Goal: Task Accomplishment & Management: Use online tool/utility

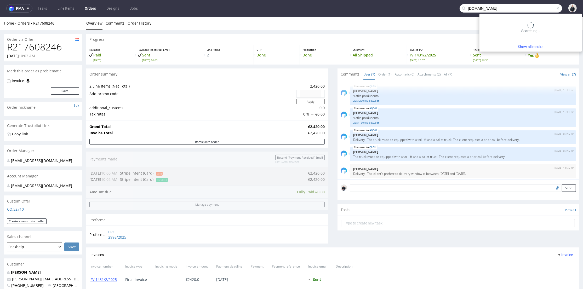
type input "3dcelo.com"
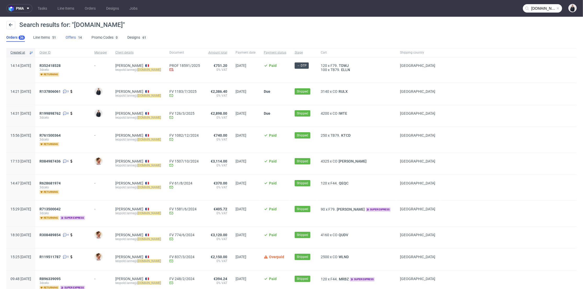
click at [75, 37] on link "Offers 14" at bounding box center [75, 37] width 18 height 8
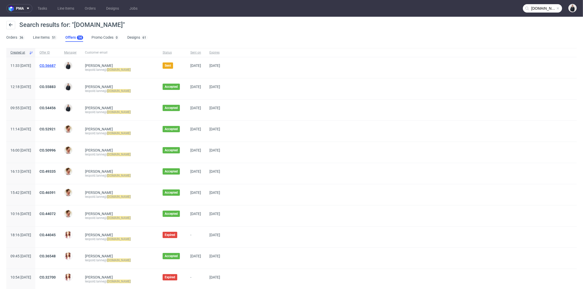
click at [56, 66] on link "CO.56687" at bounding box center [47, 66] width 16 height 4
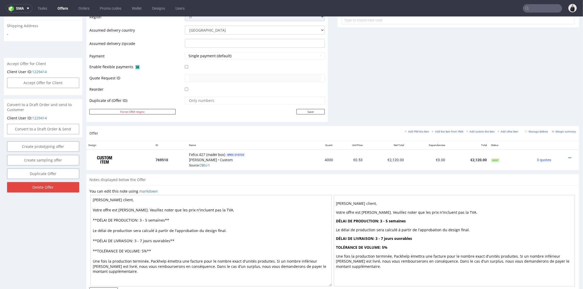
scroll to position [87, 0]
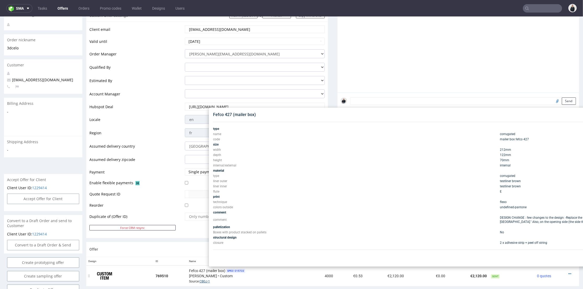
click at [204, 280] on link "CBGJ-1" at bounding box center [204, 282] width 10 height 4
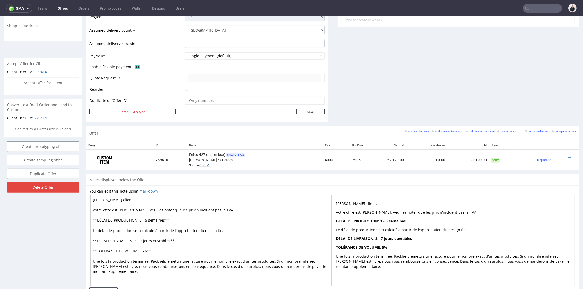
scroll to position [220, 0]
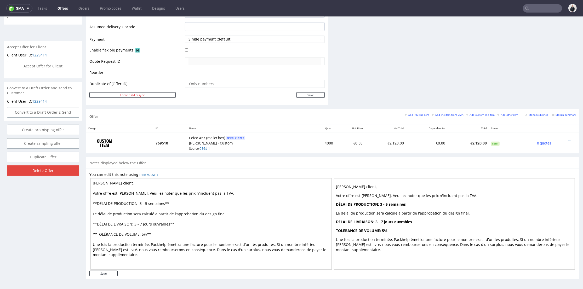
drag, startPoint x: 146, startPoint y: 202, endPoint x: 141, endPoint y: 202, distance: 5.0
click at [141, 202] on textarea "Cher client, Votre offre est prête. Veuillez noter que les prix n'incluent pas …" at bounding box center [210, 224] width 241 height 92
type textarea "Cher client, Votre offre est prête. Veuillez noter que les prix n'incluent pas …"
click at [106, 273] on input "Save" at bounding box center [103, 273] width 28 height 5
type input "In progress..."
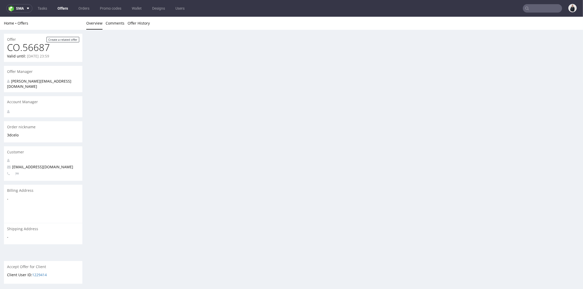
scroll to position [0, 0]
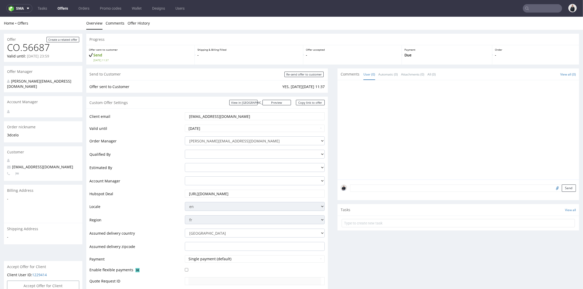
click at [532, 10] on input "text" at bounding box center [542, 8] width 39 height 8
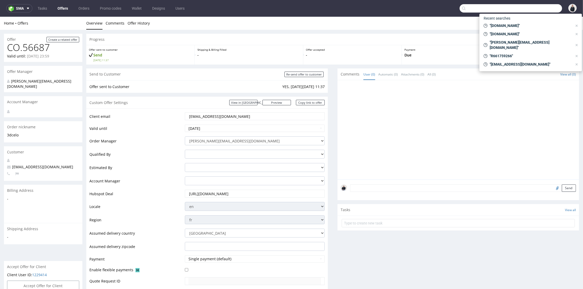
paste input "neelan@panopli.co"
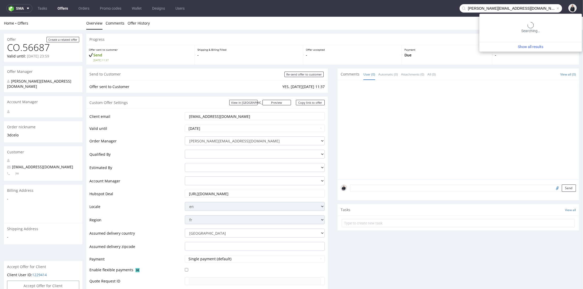
type input "neelan@panopli.co"
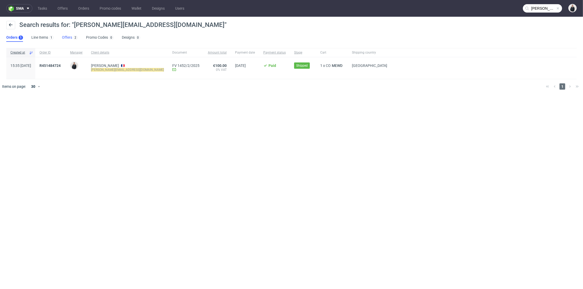
click at [68, 39] on link "Offers 2" at bounding box center [70, 37] width 16 height 8
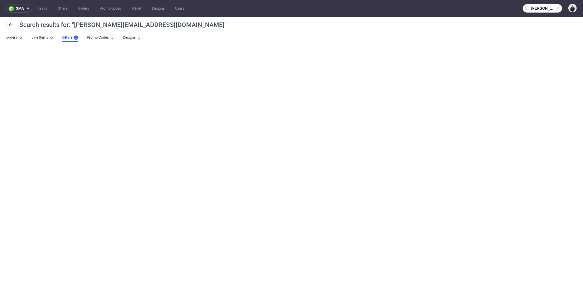
click at [68, 39] on link "Offers" at bounding box center [70, 37] width 16 height 8
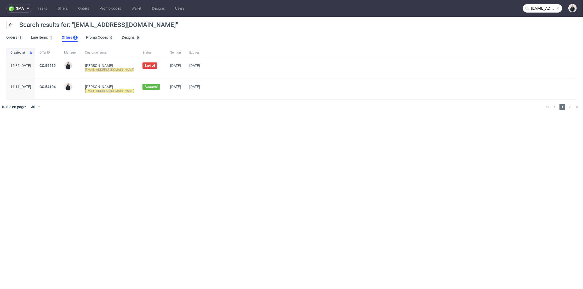
click at [60, 62] on div "CO.55239" at bounding box center [47, 67] width 25 height 21
click at [56, 64] on link "CO.55239" at bounding box center [47, 66] width 16 height 4
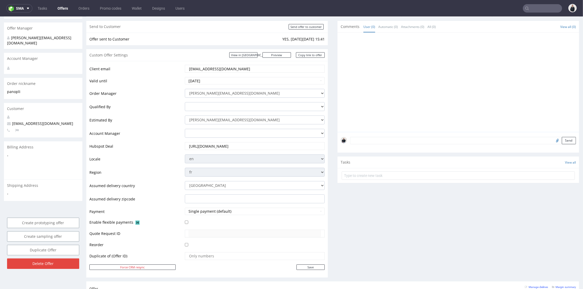
scroll to position [232, 0]
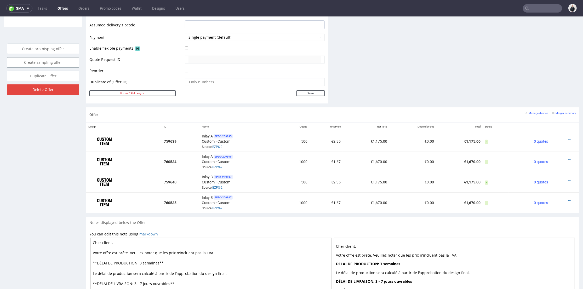
click at [290, 219] on div "Notes displayed below the Offer" at bounding box center [332, 223] width 493 height 12
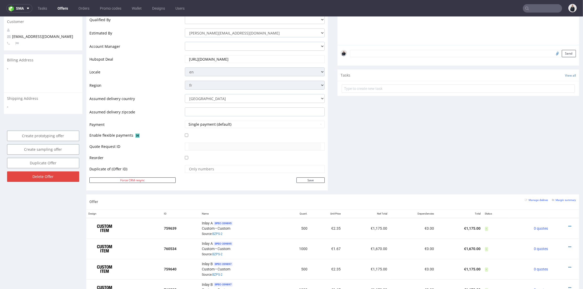
scroll to position [0, 0]
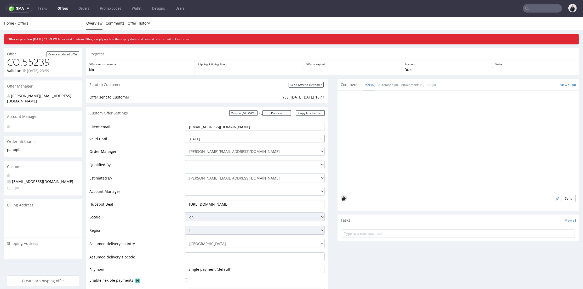
click at [238, 77] on th at bounding box center [236, 76] width 8 height 8
click at [237, 102] on td "13" at bounding box center [236, 100] width 8 height 8
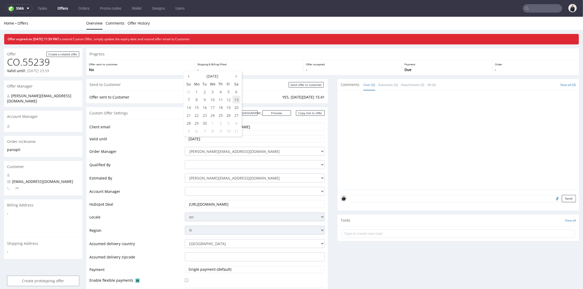
type input "2025-09-13"
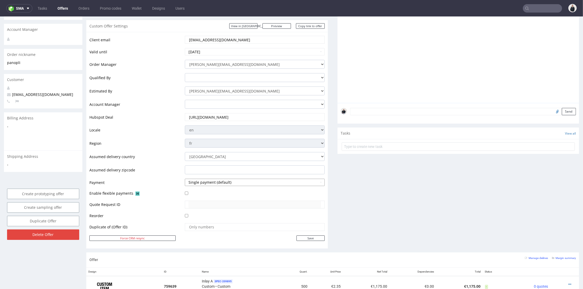
scroll to position [116, 0]
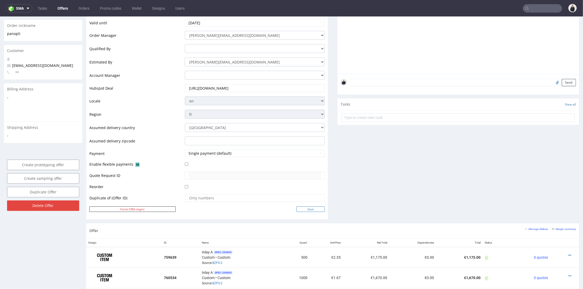
click at [314, 208] on input "Save" at bounding box center [310, 209] width 28 height 5
type input "In progress..."
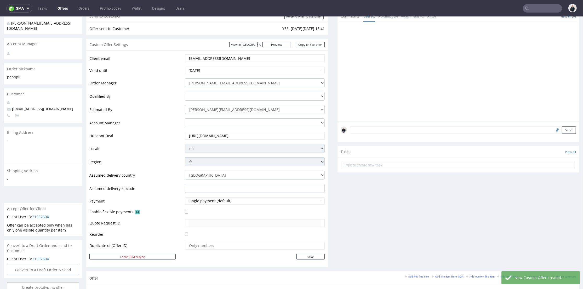
scroll to position [174, 0]
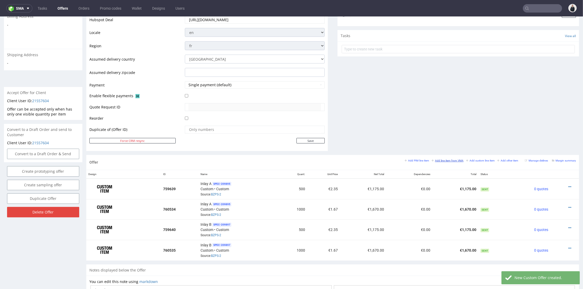
click at [437, 160] on small "Add line item from VMA" at bounding box center [448, 160] width 32 height 3
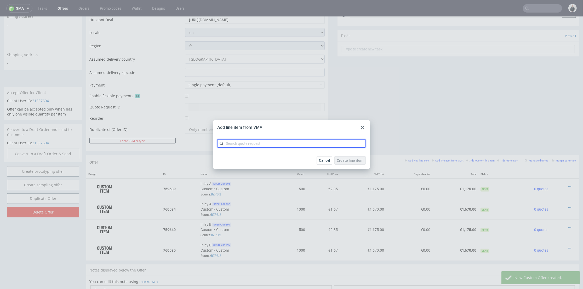
click at [283, 146] on input "text" at bounding box center [291, 143] width 149 height 8
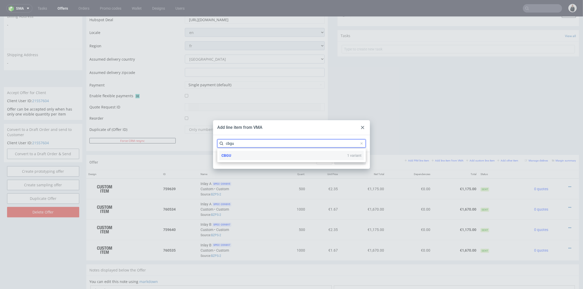
type input "cbgu"
click at [276, 159] on div "CBGU 1 variant" at bounding box center [291, 155] width 144 height 9
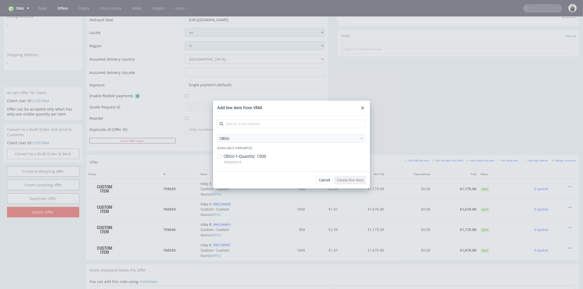
click at [272, 157] on div "CBGU-1 • Quantity: 1000 353x263x15" at bounding box center [291, 161] width 149 height 14
checkbox input "true"
click at [359, 182] on span "Create line item" at bounding box center [350, 180] width 27 height 4
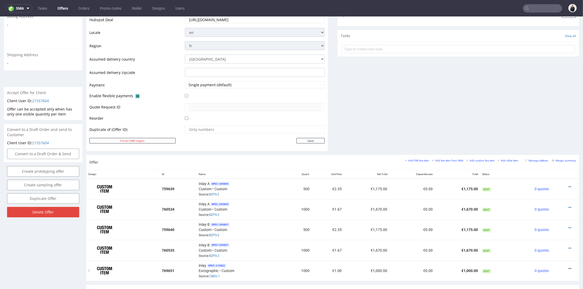
click at [568, 267] on icon at bounding box center [569, 269] width 3 height 4
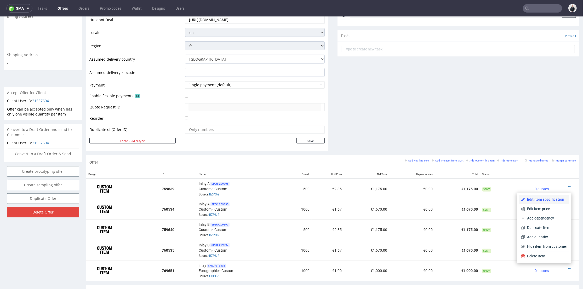
click at [547, 201] on span "Edit item specification" at bounding box center [546, 199] width 42 height 5
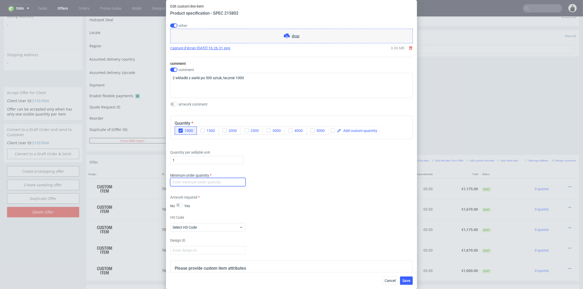
click at [220, 186] on input "number" at bounding box center [207, 182] width 75 height 8
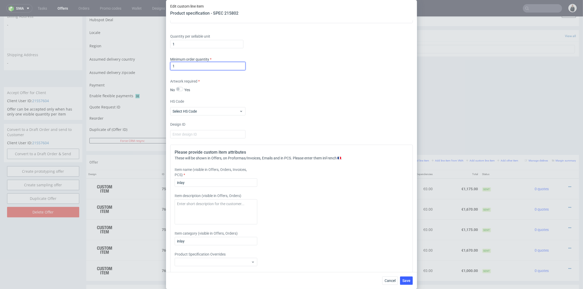
scroll to position [715, 0]
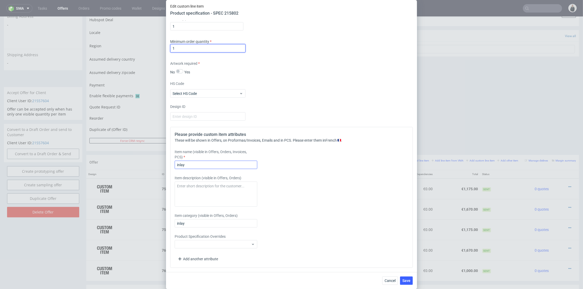
type input "1"
click at [223, 168] on input "inlay" at bounding box center [216, 165] width 83 height 8
type input "inlay A"
click at [338, 201] on div "Item description (visible in Offers, Orders)" at bounding box center [262, 190] width 174 height 31
click at [409, 282] on span "Save" at bounding box center [406, 281] width 8 height 4
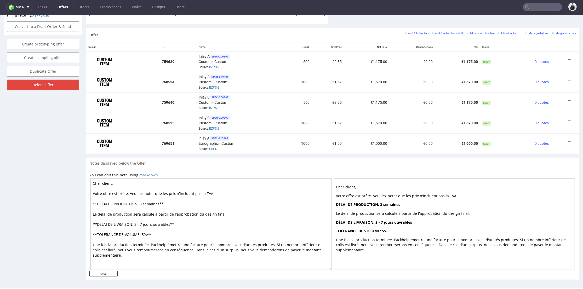
scroll to position [271, 0]
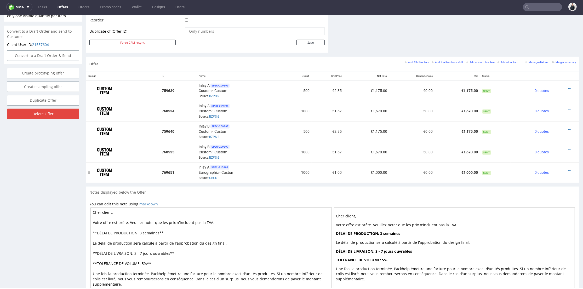
click at [563, 168] on div at bounding box center [563, 170] width 21 height 5
click at [568, 169] on icon at bounding box center [569, 171] width 3 height 4
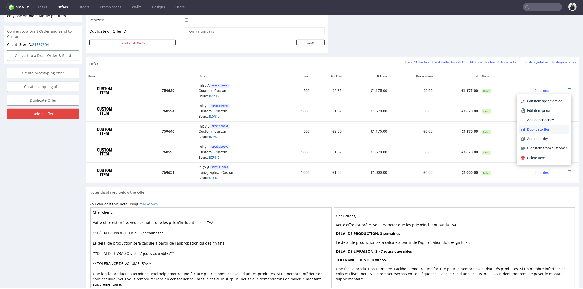
click at [543, 131] on span "Duplicate Item" at bounding box center [546, 129] width 42 height 5
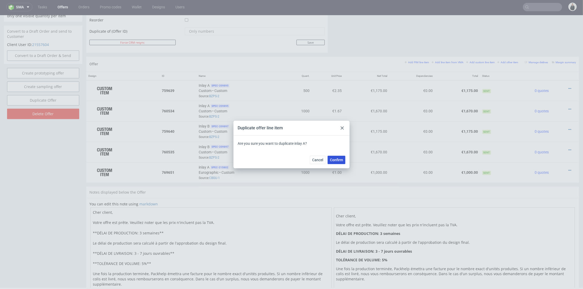
click at [337, 160] on span "Confirm" at bounding box center [336, 160] width 13 height 4
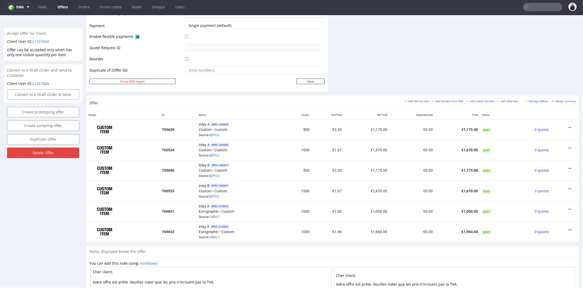
scroll to position [320, 0]
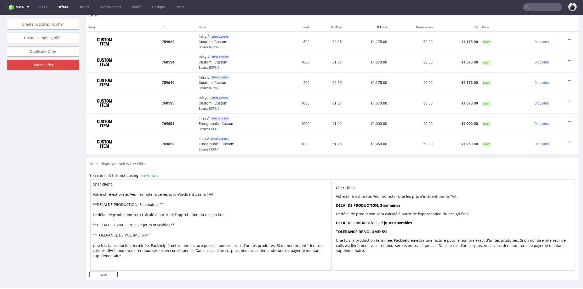
click at [564, 140] on div at bounding box center [563, 142] width 21 height 5
click at [568, 140] on icon at bounding box center [569, 142] width 3 height 4
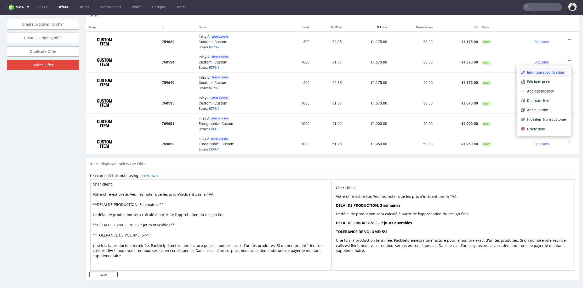
click at [546, 70] on span "Edit item specification" at bounding box center [546, 72] width 42 height 5
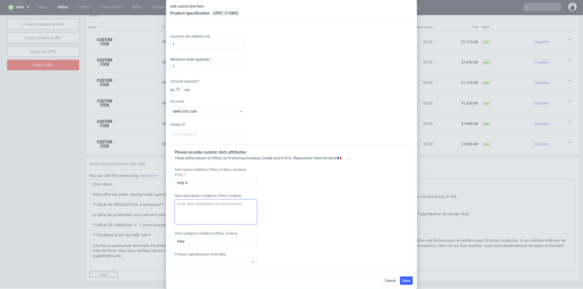
scroll to position [715, 0]
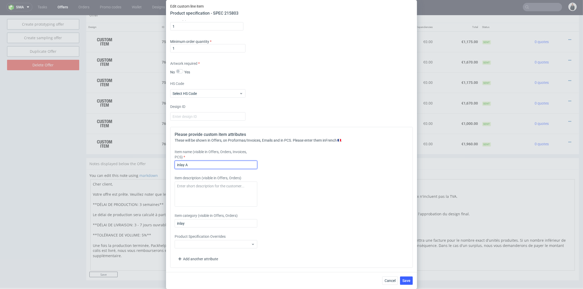
drag, startPoint x: 195, startPoint y: 165, endPoint x: 186, endPoint y: 165, distance: 8.4
click at [186, 165] on input "inlay A" at bounding box center [216, 165] width 83 height 8
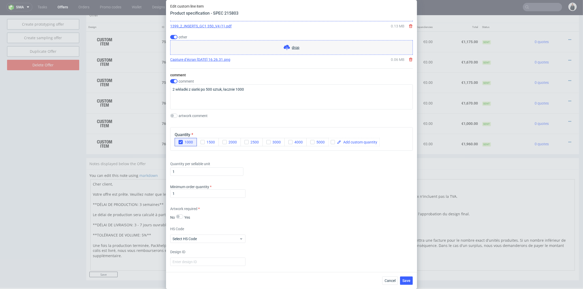
scroll to position [540, 0]
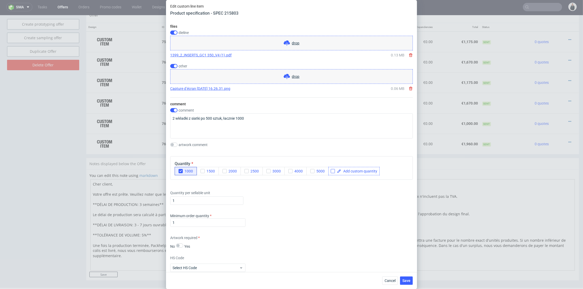
type input "inlay B"
drag, startPoint x: 331, startPoint y: 170, endPoint x: 346, endPoint y: 171, distance: 14.4
click at [332, 170] on input "checkbox" at bounding box center [333, 171] width 4 height 4
checkbox input "true"
click at [348, 171] on span at bounding box center [359, 171] width 36 height 4
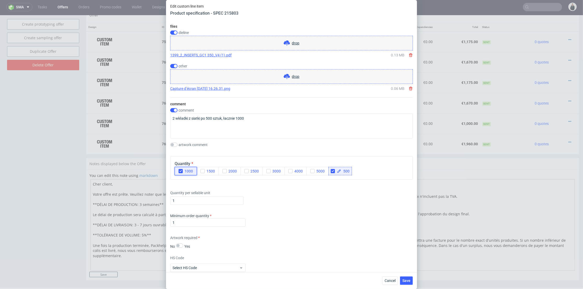
checkbox input "true"
click at [179, 170] on div "button" at bounding box center [181, 171] width 4 height 4
click at [355, 197] on div "Quantity per sellable unit 1" at bounding box center [291, 196] width 243 height 21
click at [406, 279] on span "Save" at bounding box center [406, 281] width 8 height 4
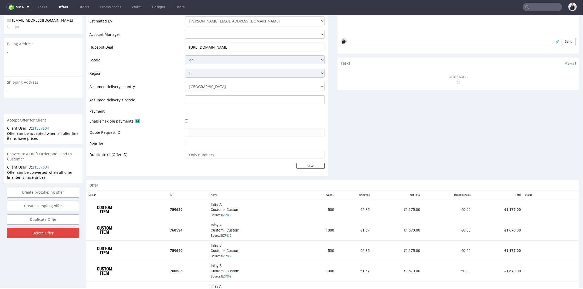
scroll to position [203, 0]
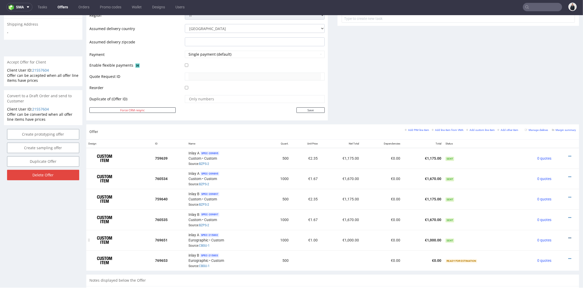
click at [568, 236] on icon at bounding box center [569, 238] width 3 height 4
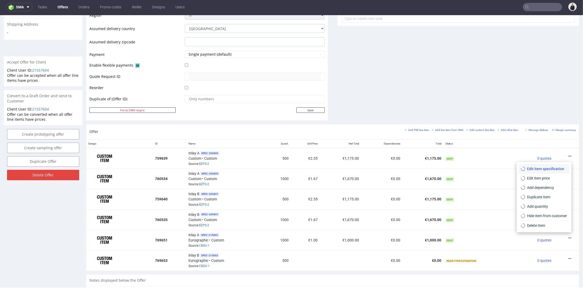
click at [551, 167] on span "Edit item specification" at bounding box center [546, 168] width 42 height 5
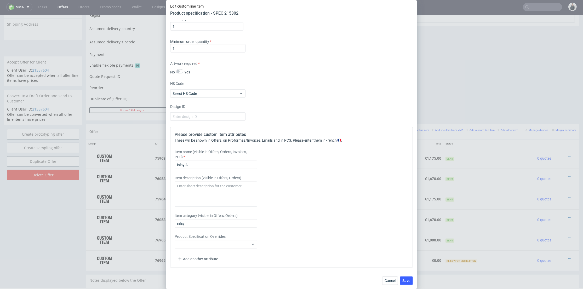
scroll to position [540, 0]
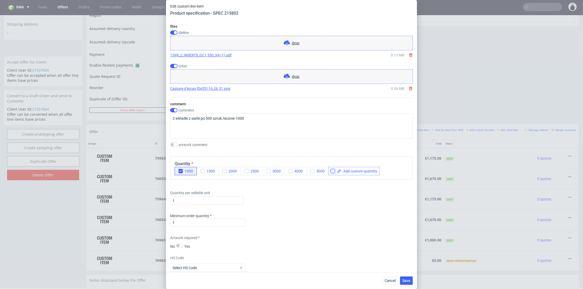
click at [332, 171] on input "checkbox" at bounding box center [333, 171] width 4 height 4
checkbox input "true"
click at [348, 169] on span at bounding box center [359, 171] width 36 height 4
checkbox input "true"
click at [182, 169] on icon "button" at bounding box center [181, 171] width 4 height 4
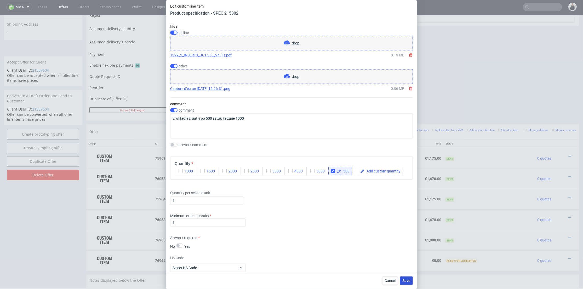
click at [409, 280] on span "Save" at bounding box center [406, 281] width 8 height 4
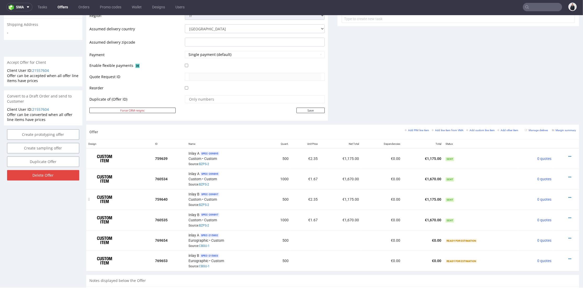
scroll to position [232, 0]
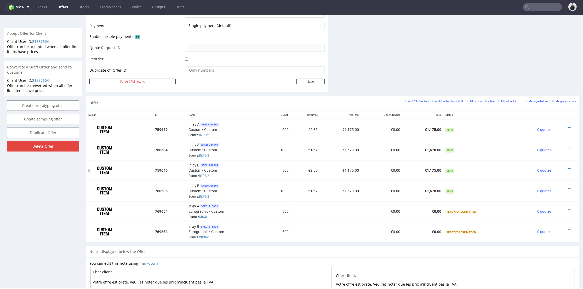
drag, startPoint x: 562, startPoint y: 167, endPoint x: 560, endPoint y: 163, distance: 4.0
click at [568, 167] on icon at bounding box center [569, 169] width 3 height 4
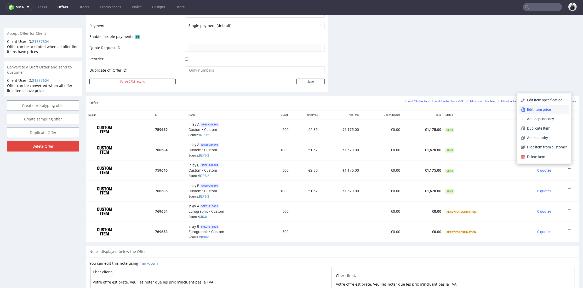
click at [541, 110] on span "Edit item price" at bounding box center [546, 109] width 42 height 5
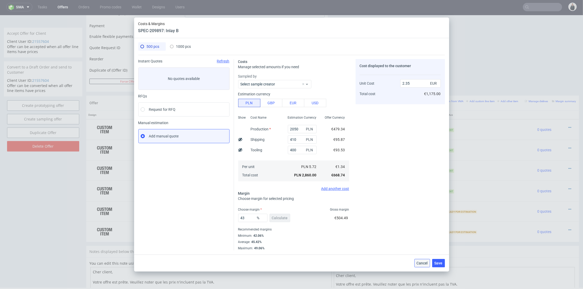
drag, startPoint x: 421, startPoint y: 265, endPoint x: 479, endPoint y: 180, distance: 103.4
click at [421, 265] on span "Cancel" at bounding box center [422, 263] width 11 height 4
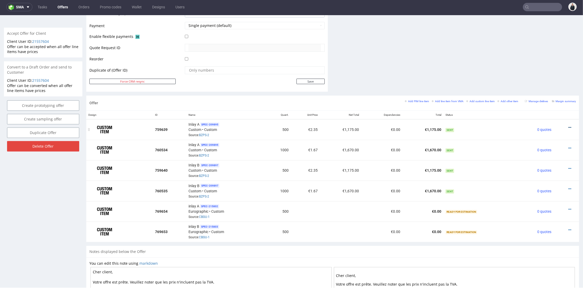
click at [561, 126] on div at bounding box center [565, 127] width 18 height 5
click at [563, 126] on div at bounding box center [565, 127] width 18 height 5
click at [568, 126] on icon at bounding box center [569, 128] width 3 height 4
click at [534, 71] on span "Edit item price" at bounding box center [546, 69] width 42 height 5
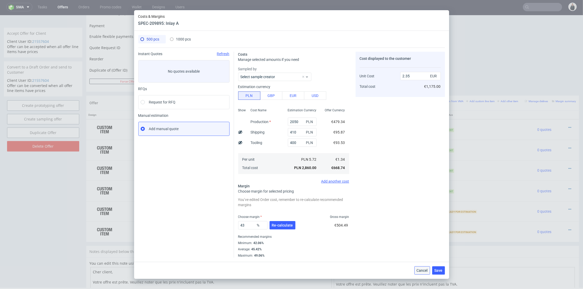
drag, startPoint x: 420, startPoint y: 270, endPoint x: 479, endPoint y: 216, distance: 80.3
click at [420, 270] on span "Cancel" at bounding box center [422, 271] width 11 height 4
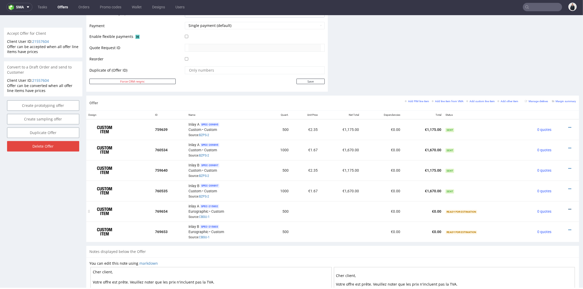
click at [568, 208] on icon at bounding box center [569, 210] width 3 height 4
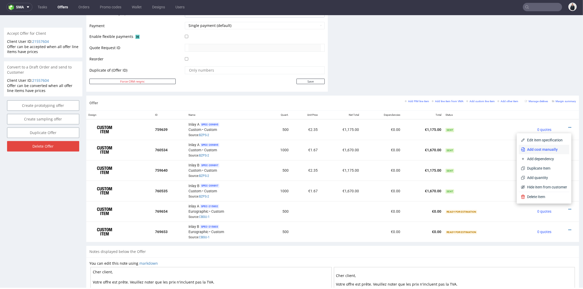
click at [541, 146] on li "Add cost manually" at bounding box center [544, 149] width 50 height 9
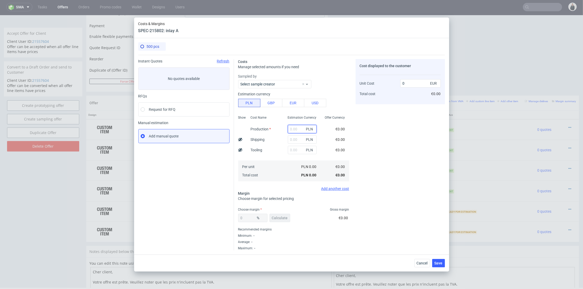
click at [297, 130] on input "text" at bounding box center [302, 129] width 29 height 8
type input "2260"
type input "1.06"
type input "2260"
click at [278, 143] on div "Cost Name Production Shipping Tooling Per unit Total cost" at bounding box center [265, 147] width 37 height 69
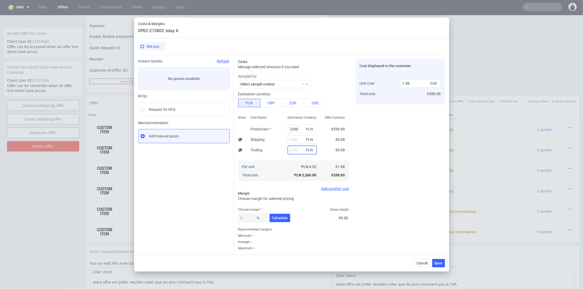
click at [293, 149] on input "text" at bounding box center [302, 150] width 29 height 8
type input "500"
click at [387, 158] on div "Cost displayed to the customer Unit Cost Total cost 1.06 EUR €530.00" at bounding box center [400, 154] width 89 height 191
type input "1.29"
click at [283, 220] on span "Calculate" at bounding box center [280, 218] width 16 height 4
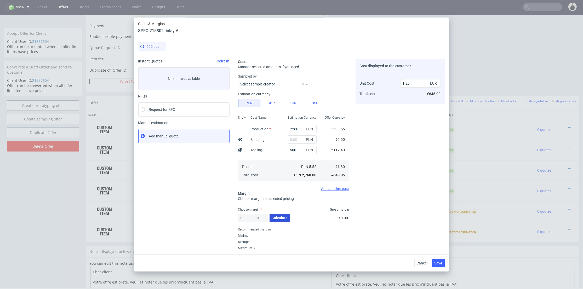
type input "42.25"
type input "2.24"
click at [442, 259] on button "Save" at bounding box center [438, 263] width 13 height 8
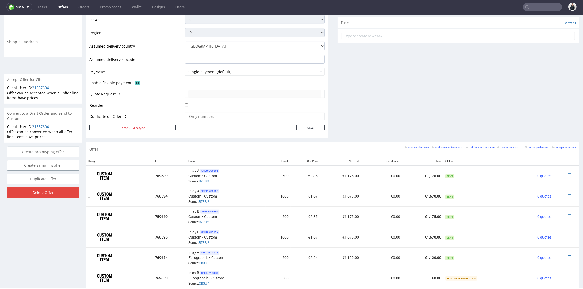
scroll to position [215, 0]
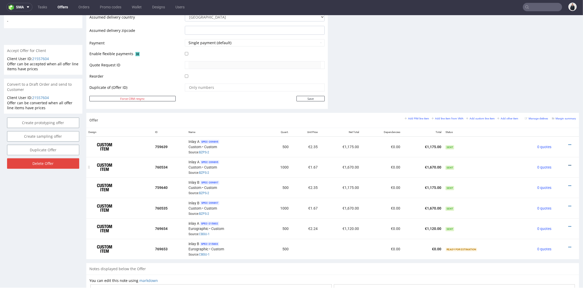
click at [568, 165] on icon at bounding box center [569, 166] width 3 height 4
click at [546, 106] on span "Edit item price" at bounding box center [546, 106] width 42 height 5
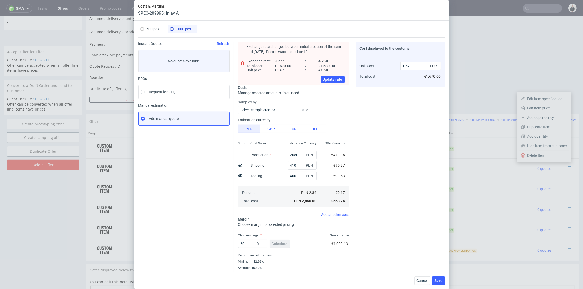
scroll to position [0, 0]
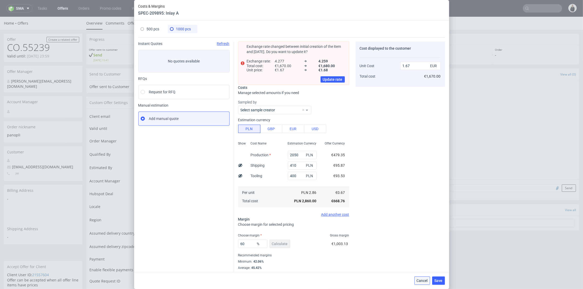
click at [426, 281] on span "Cancel" at bounding box center [422, 281] width 11 height 4
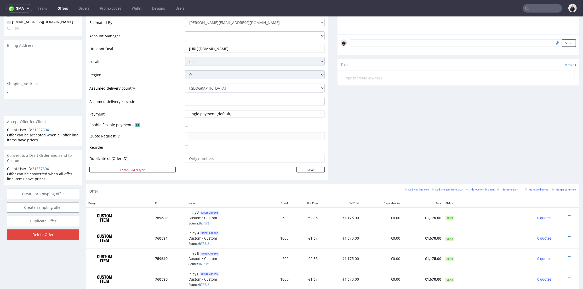
scroll to position [290, 0]
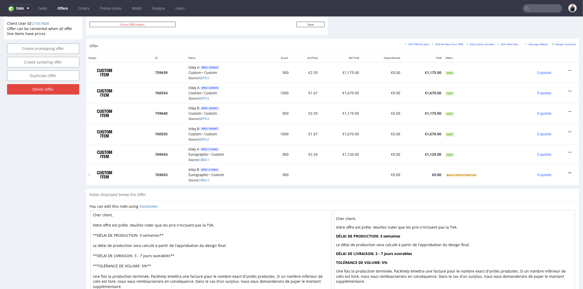
click at [568, 171] on icon at bounding box center [569, 173] width 3 height 4
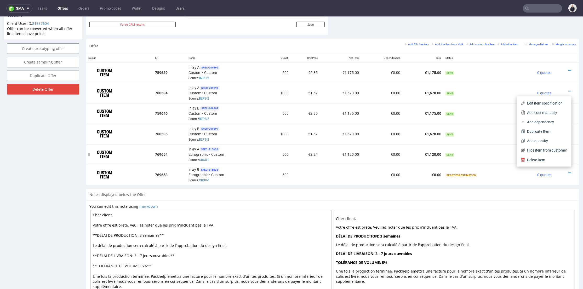
drag, startPoint x: 477, startPoint y: 154, endPoint x: 550, endPoint y: 150, distance: 73.6
click at [481, 153] on td "Sent" at bounding box center [479, 154] width 73 height 20
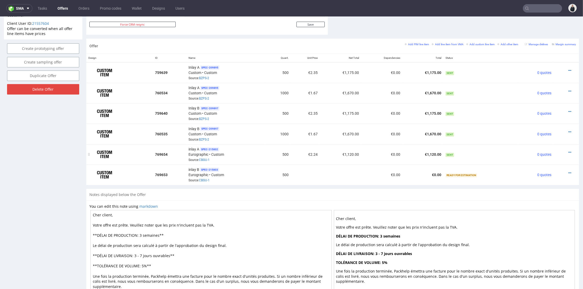
click at [563, 150] on div at bounding box center [565, 152] width 18 height 5
drag, startPoint x: 562, startPoint y: 150, endPoint x: 561, endPoint y: 147, distance: 3.0
click at [568, 151] on icon at bounding box center [569, 153] width 3 height 4
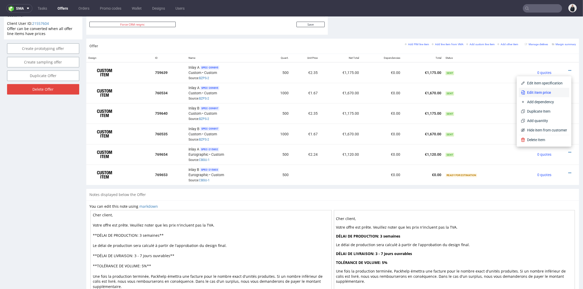
click at [533, 90] on span "Edit item price" at bounding box center [546, 92] width 42 height 5
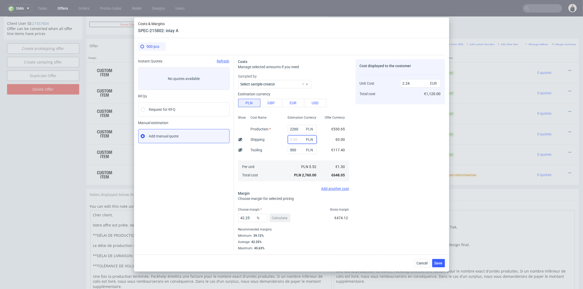
click at [299, 138] on input "text" at bounding box center [302, 139] width 29 height 8
type input "410"
click at [377, 136] on div "Cost displayed to the customer Unit Cost Total cost 2.24 EUR €1,120.00" at bounding box center [400, 154] width 89 height 191
type input "2.57"
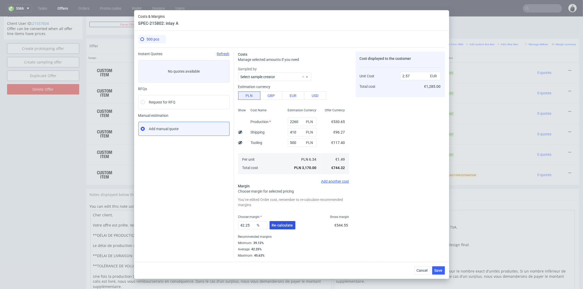
click at [279, 226] on span "Re-calculate" at bounding box center [282, 226] width 21 height 4
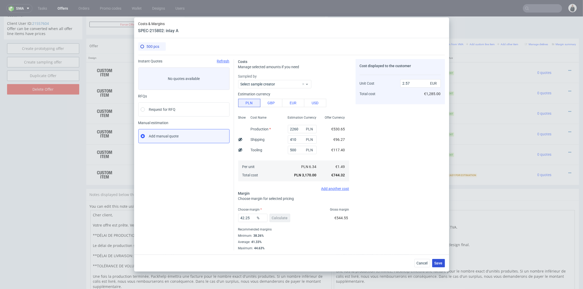
click at [439, 261] on span "Save" at bounding box center [439, 263] width 8 height 4
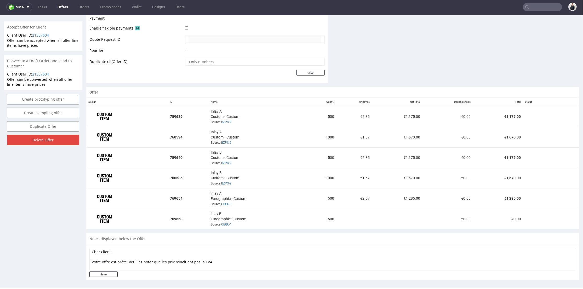
scroll to position [320, 0]
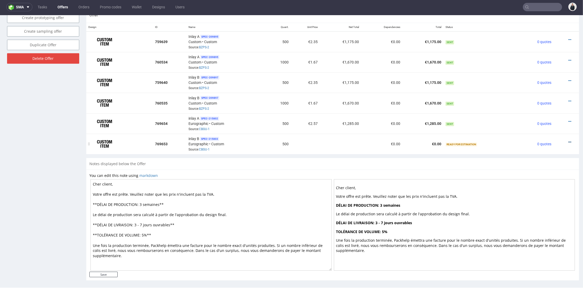
click at [568, 140] on icon at bounding box center [569, 142] width 3 height 4
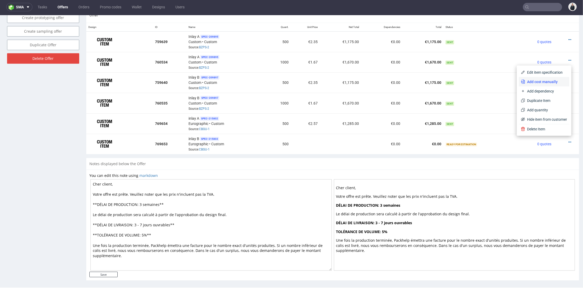
click at [530, 80] on span "Add cost manually" at bounding box center [546, 81] width 42 height 5
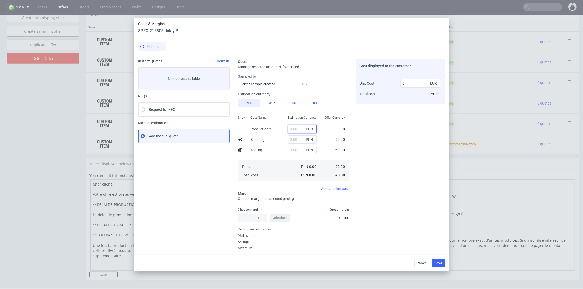
click at [294, 127] on input "text" at bounding box center [302, 129] width 29 height 8
type input "2260"
click at [288, 138] on input "text" at bounding box center [302, 139] width 29 height 8
type input "1.06"
type input "410"
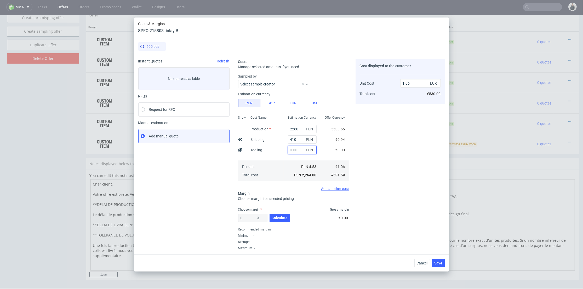
click at [288, 148] on input "text" at bounding box center [302, 150] width 29 height 8
type input "40"
type input "1.25"
type input "4"
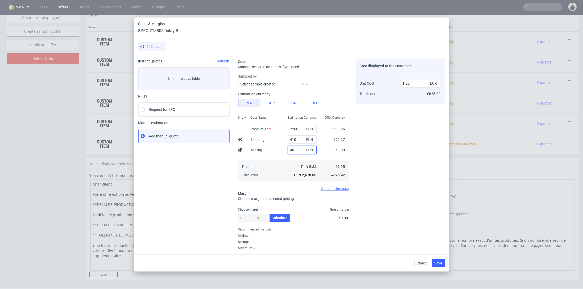
type input "1.06"
type input "410"
type input "40"
type input "1.27"
drag, startPoint x: 292, startPoint y: 147, endPoint x: 282, endPoint y: 149, distance: 10.0
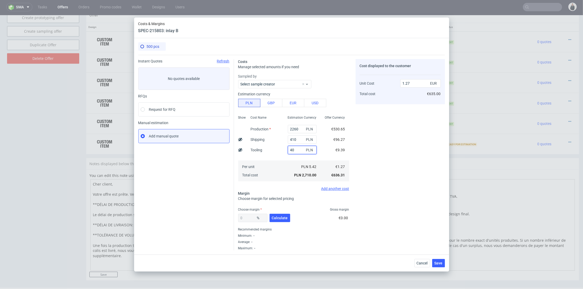
click at [284, 149] on div "40 PLN" at bounding box center [302, 150] width 37 height 10
type input "500"
drag, startPoint x: 282, startPoint y: 161, endPoint x: 284, endPoint y: 220, distance: 59.6
click at [284, 161] on div "PLN 5.42 PLN 2,710.00" at bounding box center [302, 171] width 37 height 21
type input "1.48"
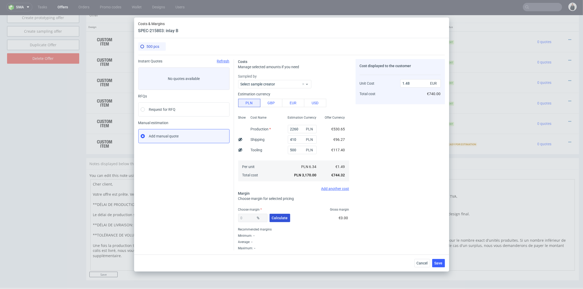
click at [283, 218] on span "Calculate" at bounding box center [280, 218] width 16 height 4
type input "41.33"
type input "2.53"
click at [441, 260] on button "Save" at bounding box center [438, 263] width 13 height 8
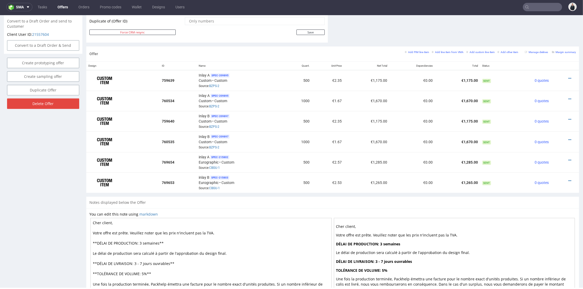
scroll to position [223, 0]
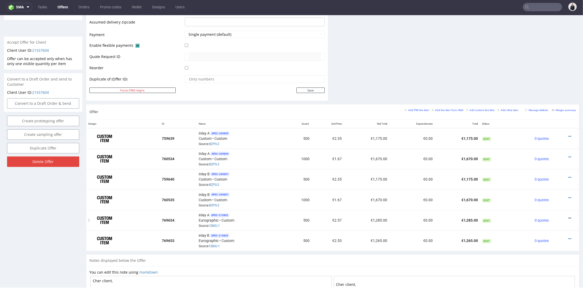
click at [568, 216] on icon at bounding box center [569, 218] width 3 height 4
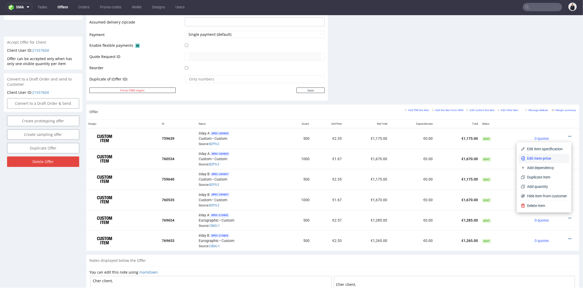
click at [546, 158] on span "Edit item price" at bounding box center [546, 158] width 42 height 5
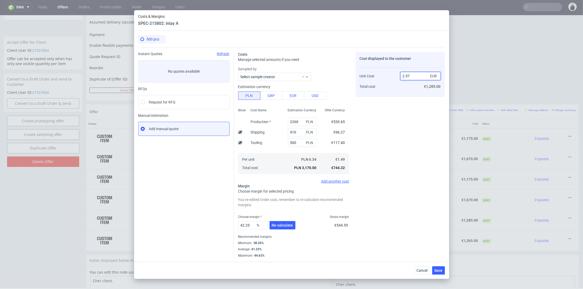
drag, startPoint x: 406, startPoint y: 77, endPoint x: 411, endPoint y: 77, distance: 4.4
click at [411, 77] on input "2.57" at bounding box center [420, 76] width 41 height 8
type input "2.35"
click at [411, 94] on div "Cost displayed to the customer Unit Cost Total cost 2.35 EUR €1,285.00" at bounding box center [400, 74] width 89 height 45
type input "36.59574468085106"
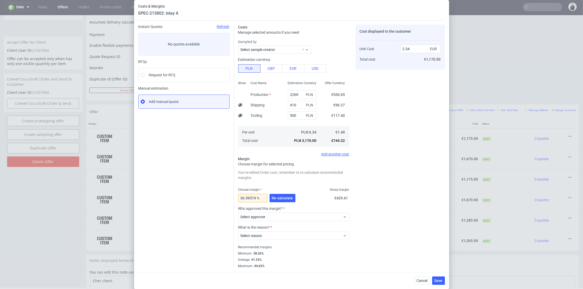
scroll to position [0, 0]
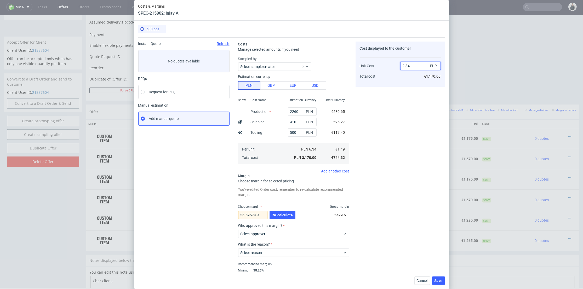
drag, startPoint x: 403, startPoint y: 65, endPoint x: 410, endPoint y: 68, distance: 6.9
click at [410, 65] on input "2.34" at bounding box center [420, 66] width 41 height 8
type input "2.50"
type input "40.400000000000006"
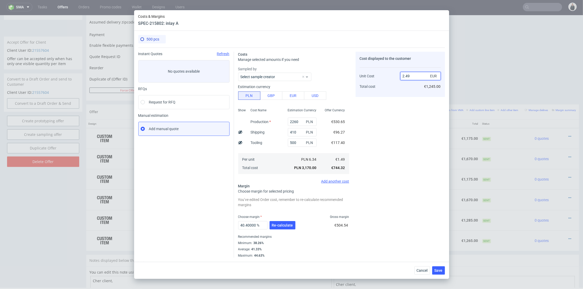
type input "2.49"
click at [403, 109] on div "Cost displayed to the customer Unit Cost Total cost 2.49 EUR €1,245.00" at bounding box center [400, 155] width 89 height 206
click at [288, 228] on button "Re-calculate" at bounding box center [283, 225] width 26 height 8
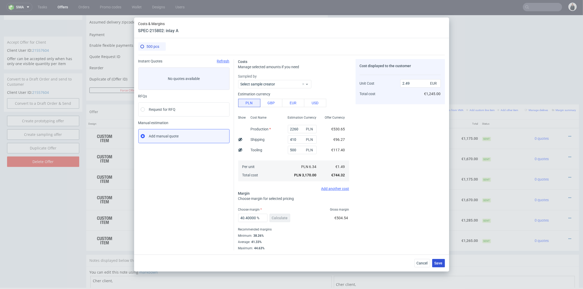
click at [439, 260] on button "Save" at bounding box center [438, 263] width 13 height 8
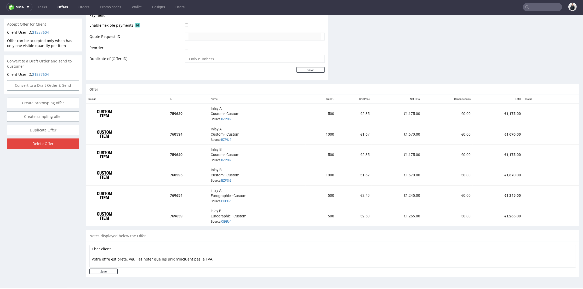
scroll to position [273, 0]
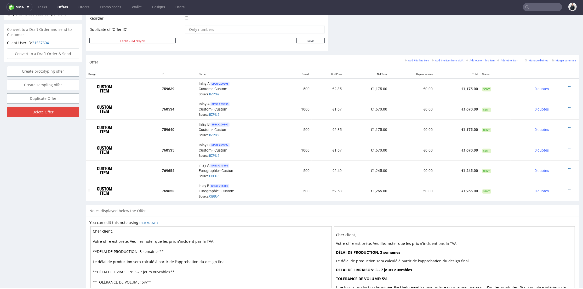
click at [563, 187] on div at bounding box center [563, 189] width 21 height 5
click at [568, 187] on icon at bounding box center [569, 189] width 3 height 4
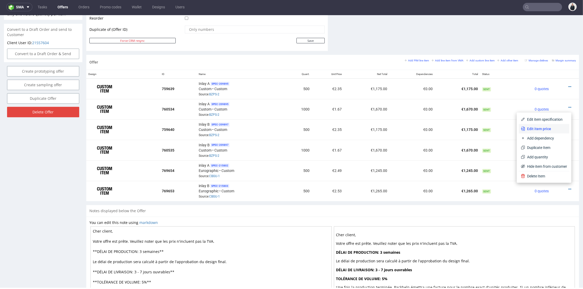
drag, startPoint x: 548, startPoint y: 127, endPoint x: 496, endPoint y: 126, distance: 52.1
click at [548, 127] on span "Edit item price" at bounding box center [546, 128] width 42 height 5
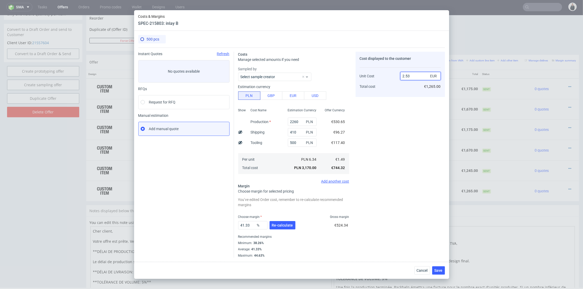
drag, startPoint x: 406, startPoint y: 73, endPoint x: 412, endPoint y: 74, distance: 5.8
click at [412, 74] on input "2.53" at bounding box center [420, 76] width 41 height 8
drag, startPoint x: 412, startPoint y: 75, endPoint x: 403, endPoint y: 104, distance: 30.6
click at [412, 75] on input "2.4" at bounding box center [420, 76] width 41 height 8
type input "2.49"
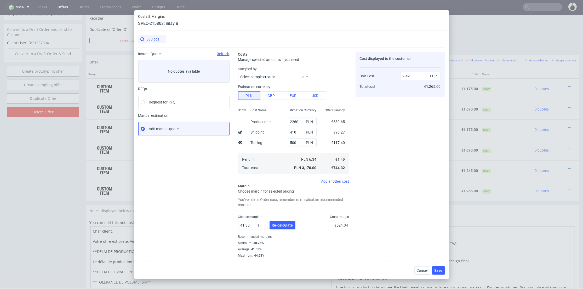
click at [398, 120] on div "Cost displayed to the customer Unit Cost Total cost 2.49 EUR €1,265.00" at bounding box center [400, 155] width 89 height 206
type input "40.16064257028113"
drag, startPoint x: 406, startPoint y: 75, endPoint x: 392, endPoint y: 111, distance: 38.8
click at [413, 75] on input "2.48" at bounding box center [420, 76] width 41 height 8
type input "2.5"
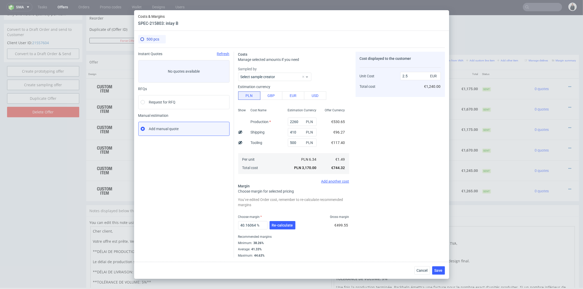
click at [386, 124] on div "Cost displayed to the customer Unit Cost Total cost 2.5 EUR €1,240.00" at bounding box center [400, 155] width 89 height 206
type input "40.400000000000006"
type input "2.49"
click at [287, 229] on button "Re-calculate" at bounding box center [283, 225] width 26 height 8
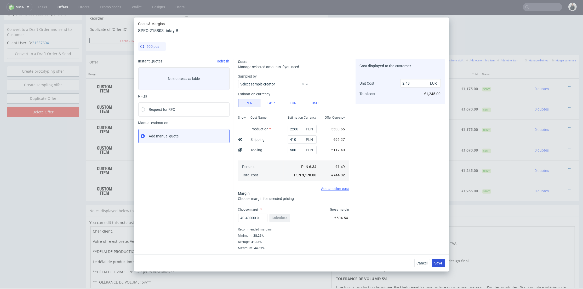
click at [433, 263] on button "Save" at bounding box center [438, 263] width 13 height 8
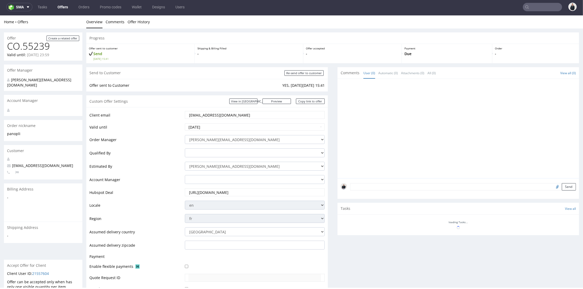
scroll to position [116, 0]
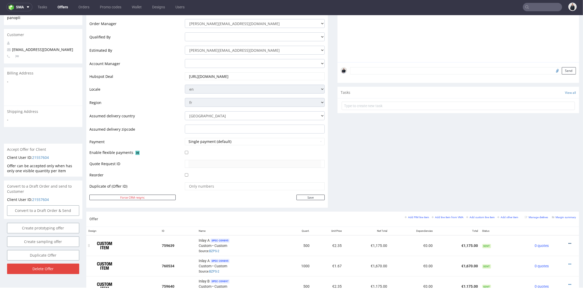
click at [568, 243] on icon at bounding box center [569, 244] width 3 height 4
click at [554, 232] on span "Delete Item" at bounding box center [546, 232] width 42 height 5
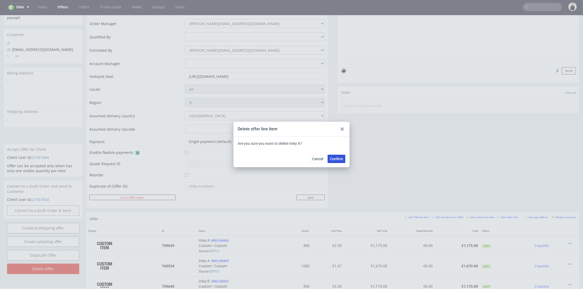
click at [342, 162] on button "Confirm" at bounding box center [337, 159] width 18 height 8
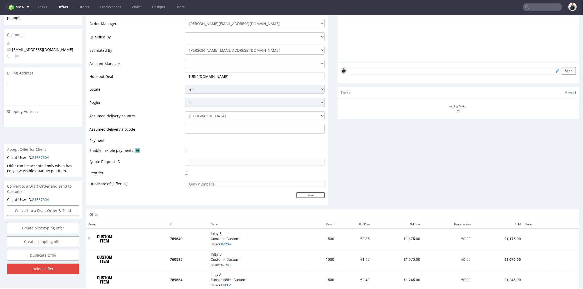
scroll to position [174, 0]
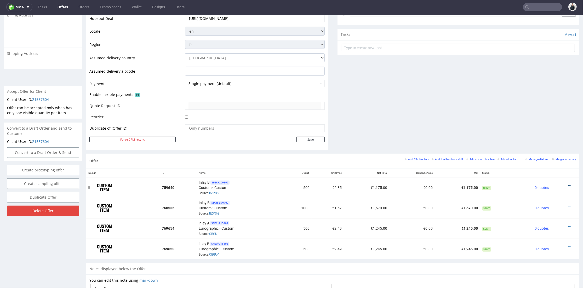
click at [568, 184] on icon at bounding box center [569, 186] width 3 height 4
click at [540, 174] on span "Delete Item" at bounding box center [546, 174] width 42 height 5
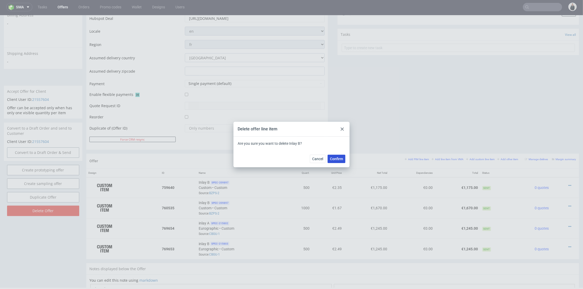
click at [341, 161] on button "Confirm" at bounding box center [337, 159] width 18 height 8
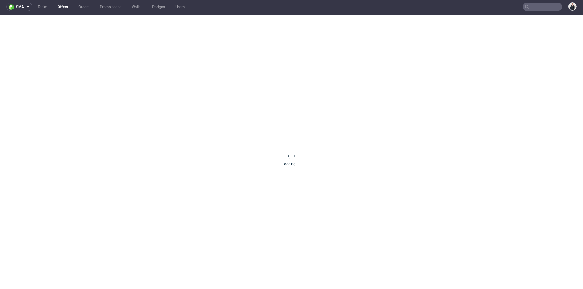
scroll to position [0, 0]
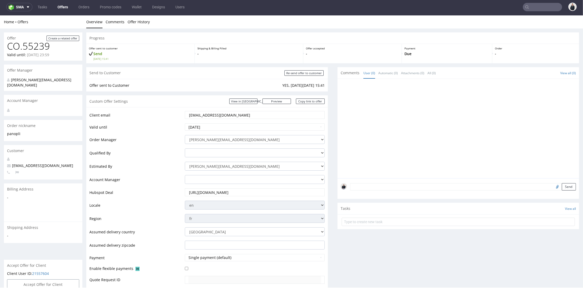
click at [425, 116] on div at bounding box center [460, 130] width 238 height 96
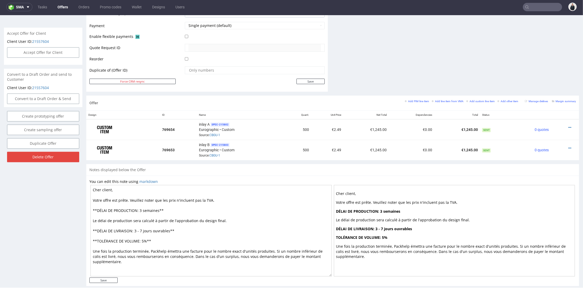
scroll to position [240, 0]
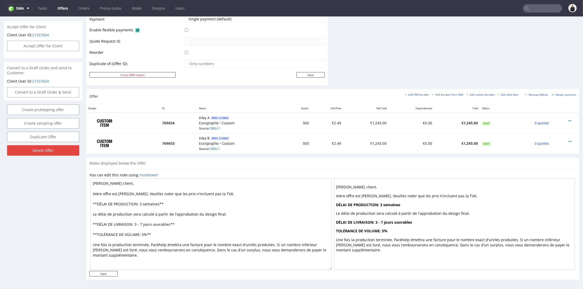
scroll to position [2, 0]
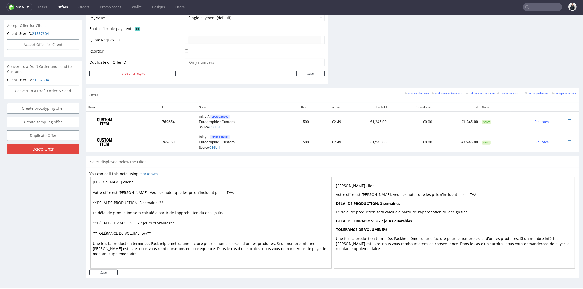
click at [140, 201] on textarea "[PERSON_NAME] client, Votre offre est [PERSON_NAME]. Veuillez noter que les pri…" at bounding box center [210, 223] width 241 height 92
type textarea "Cher client, Votre offre est prête. Veuillez noter que les prix n'incluent pas …"
click at [109, 271] on input "Save" at bounding box center [103, 272] width 28 height 5
type input "In progress..."
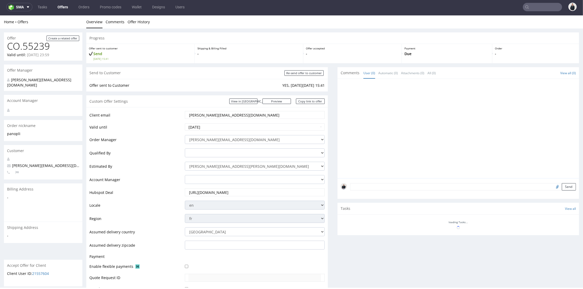
scroll to position [164, 0]
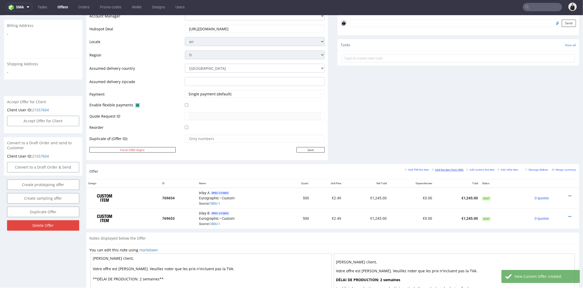
click at [441, 168] on small "Add line item from VMA" at bounding box center [448, 169] width 32 height 3
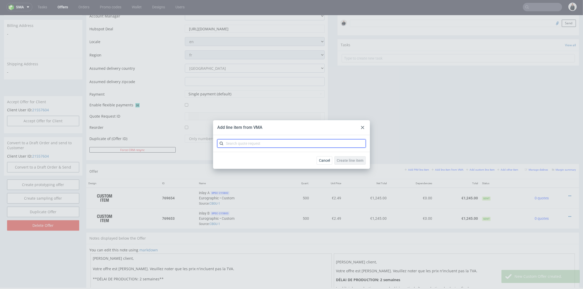
click at [289, 141] on input "text" at bounding box center [291, 143] width 149 height 8
type input "cbgu"
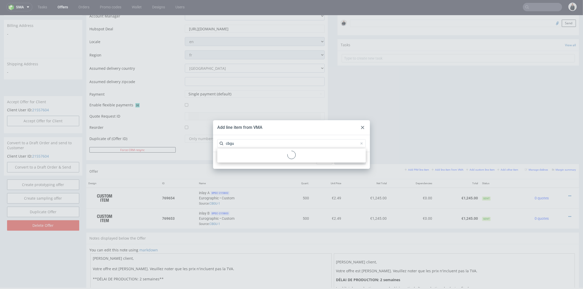
click at [262, 158] on div at bounding box center [291, 156] width 144 height 10
click at [260, 154] on div "CBGU 1 variant" at bounding box center [291, 155] width 144 height 9
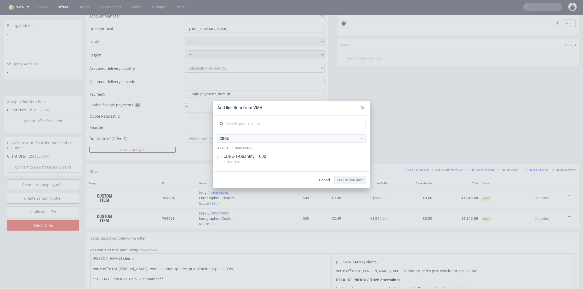
drag, startPoint x: 261, startPoint y: 154, endPoint x: 271, endPoint y: 157, distance: 10.5
click at [261, 154] on p "CBGU-1 • Quantity: 1000" at bounding box center [245, 157] width 43 height 6
checkbox input "true"
click at [344, 179] on span "Create line item" at bounding box center [350, 180] width 27 height 4
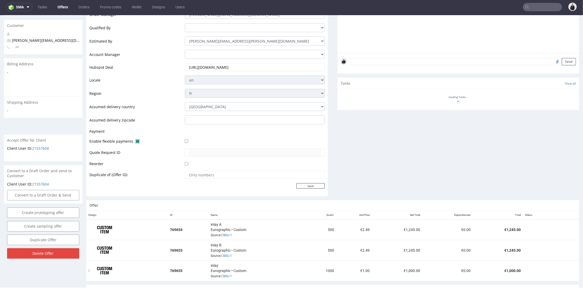
scroll to position [183, 0]
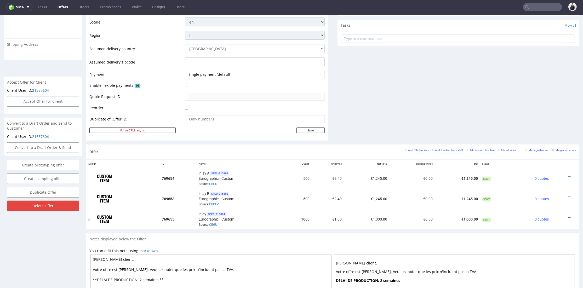
click at [568, 216] on icon at bounding box center [569, 218] width 3 height 4
click at [550, 151] on span "Edit item specification" at bounding box center [546, 148] width 42 height 5
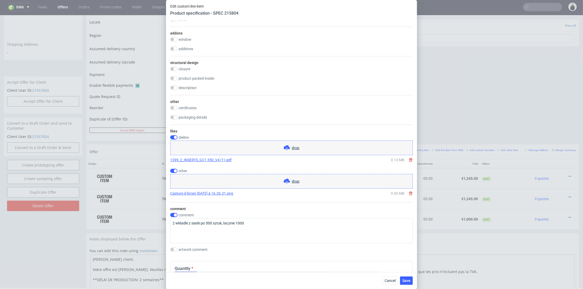
scroll to position [581, 0]
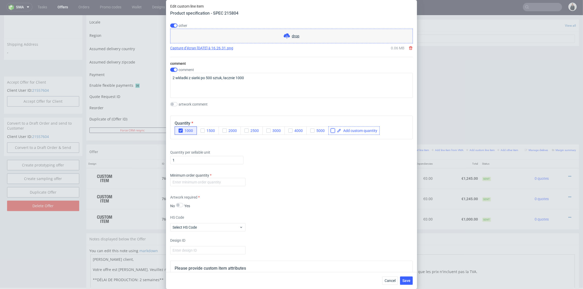
click at [333, 130] on input "checkbox" at bounding box center [333, 131] width 4 height 4
checkbox input "true"
click at [349, 130] on span at bounding box center [359, 131] width 36 height 4
click at [345, 129] on span "1" at bounding box center [344, 131] width 7 height 4
checkbox input "true"
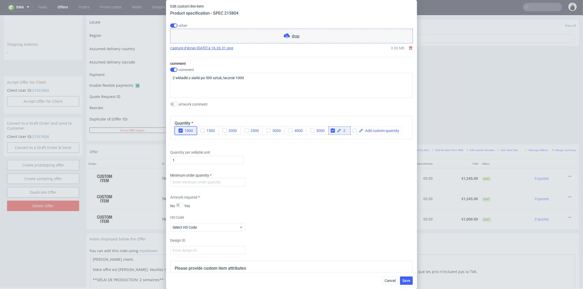
click at [181, 129] on icon "button" at bounding box center [181, 131] width 4 height 4
click at [204, 184] on input "number" at bounding box center [207, 182] width 75 height 8
type input "1"
click at [262, 184] on div "Minimum order quantity 1" at bounding box center [291, 181] width 243 height 16
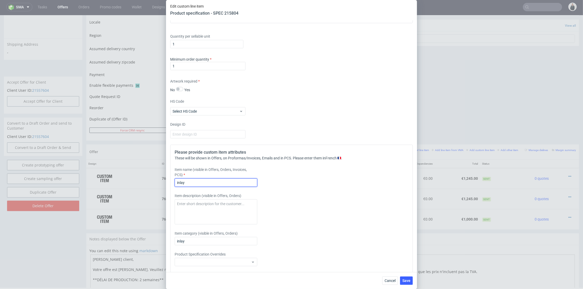
click at [201, 185] on input "inlay" at bounding box center [216, 183] width 83 height 8
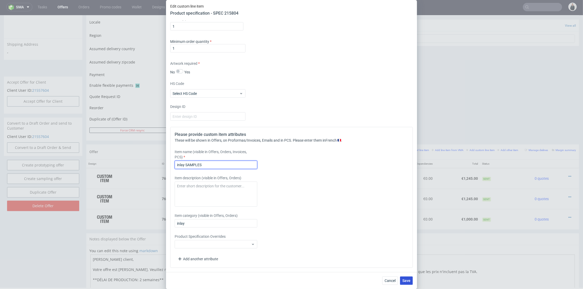
type input "inlay SAMPLES"
click at [408, 278] on button "Save" at bounding box center [406, 281] width 13 height 8
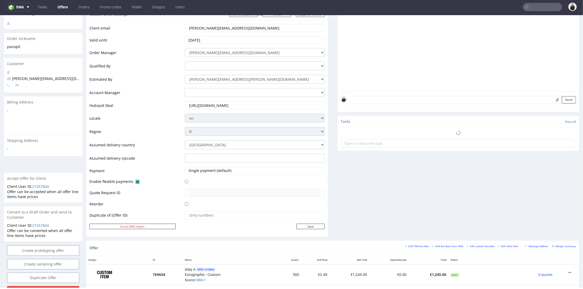
scroll to position [174, 0]
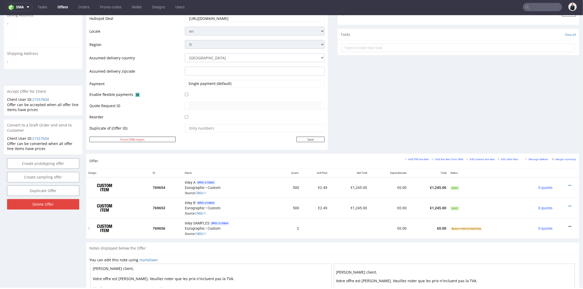
click at [568, 225] on icon at bounding box center [569, 227] width 3 height 4
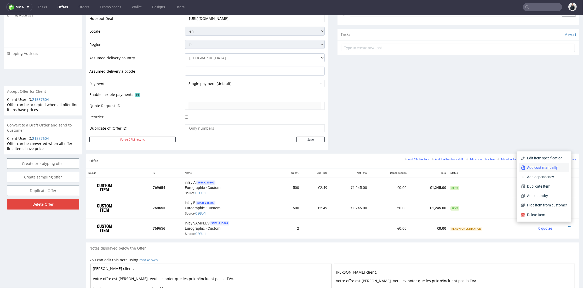
click at [547, 170] on span "Add cost manually" at bounding box center [546, 167] width 42 height 5
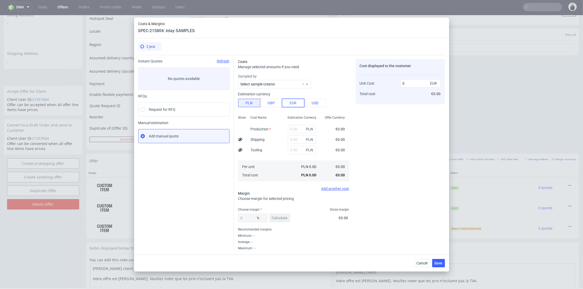
click at [294, 102] on button "EUR" at bounding box center [293, 103] width 22 height 8
drag, startPoint x: 288, startPoint y: 130, endPoint x: 294, endPoint y: 133, distance: 7.0
click at [288, 130] on input "text" at bounding box center [302, 129] width 29 height 8
type input "50"
click at [382, 141] on div "Cost displayed to the customer Unit Cost Total cost 0 EUR €0.00" at bounding box center [400, 154] width 89 height 191
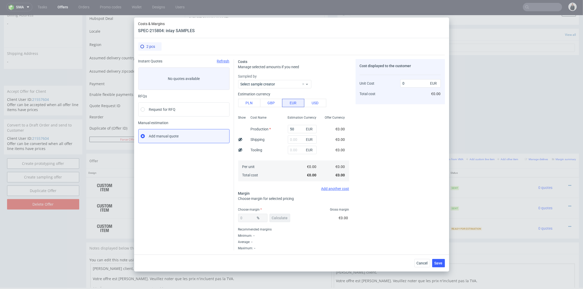
type input "25"
click at [279, 218] on span "Calculate" at bounding box center [280, 218] width 16 height 4
type input "59.31"
type input "61.44"
drag, startPoint x: 252, startPoint y: 216, endPoint x: 328, endPoint y: 205, distance: 76.7
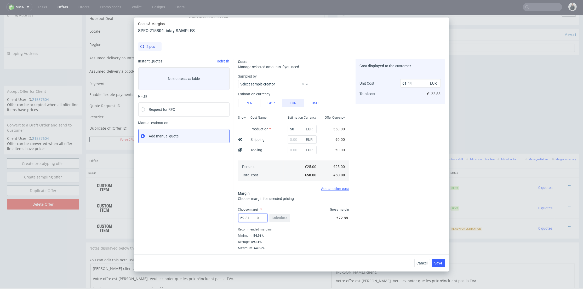
click at [215, 219] on div "Instant Quotes Refresh No quotes available RFQs Request for RFQ Manual estimati…" at bounding box center [291, 153] width 307 height 196
type input "0"
click at [415, 194] on div "Cost displayed to the customer Unit Cost Total cost 61.44 EUR €122.88" at bounding box center [400, 154] width 89 height 191
type input "25"
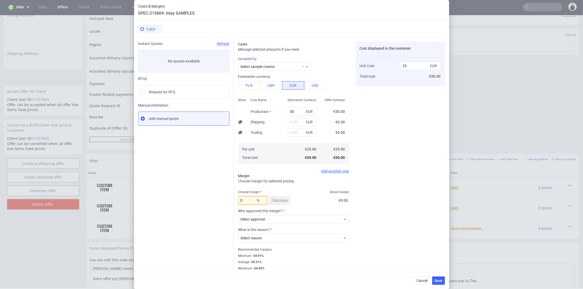
click at [247, 199] on input "0" at bounding box center [252, 200] width 29 height 8
click at [385, 196] on div "Cost displayed to the customer Unit Cost Total cost 25 EUR €50.00" at bounding box center [400, 156] width 89 height 229
click at [253, 217] on label "Select approver" at bounding box center [253, 219] width 25 height 4
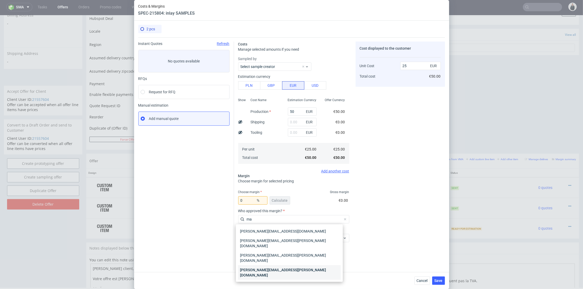
type input "ma"
click at [269, 265] on div "marta.kozlowska@packhelp.com" at bounding box center [289, 272] width 103 height 15
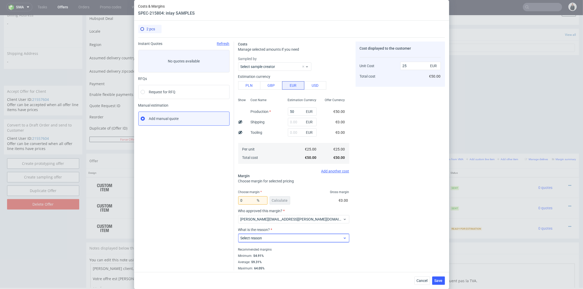
click at [266, 238] on span "Select reason" at bounding box center [292, 238] width 102 height 5
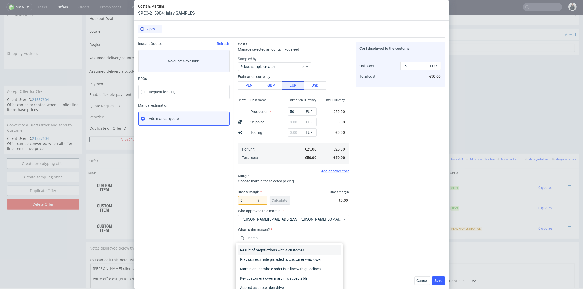
click at [271, 250] on div "Result of negotiations with a customer" at bounding box center [289, 249] width 103 height 9
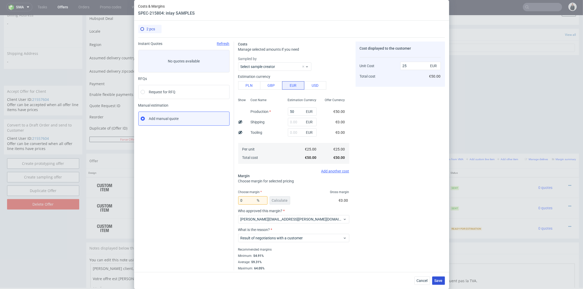
click at [436, 277] on button "Save" at bounding box center [438, 281] width 13 height 8
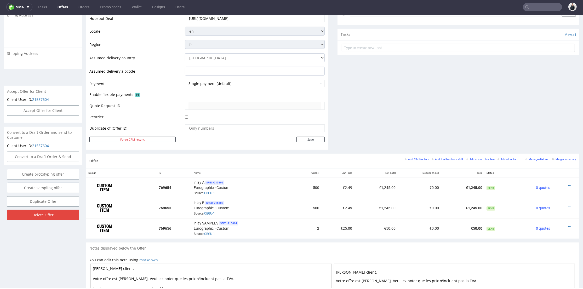
scroll to position [0, 0]
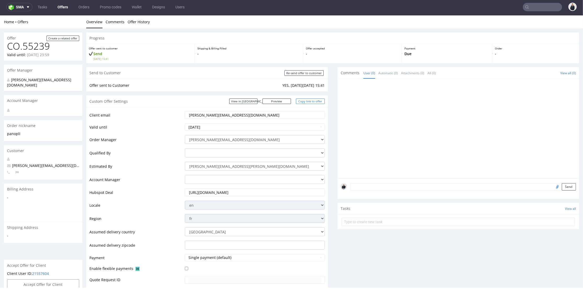
click at [316, 102] on link "Copy link to offer" at bounding box center [310, 101] width 29 height 5
click at [312, 72] on input "Re-send offer to customer" at bounding box center [303, 72] width 39 height 5
type input "In progress..."
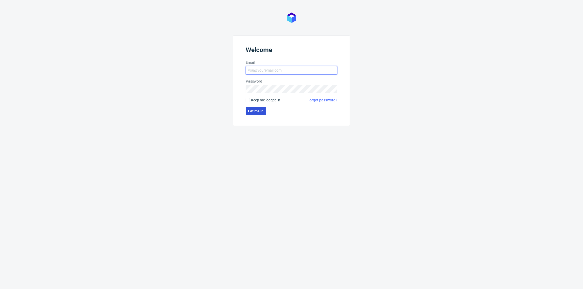
type input "[PERSON_NAME][EMAIL_ADDRESS][DOMAIN_NAME]"
click at [255, 112] on span "Let me in" at bounding box center [255, 111] width 15 height 4
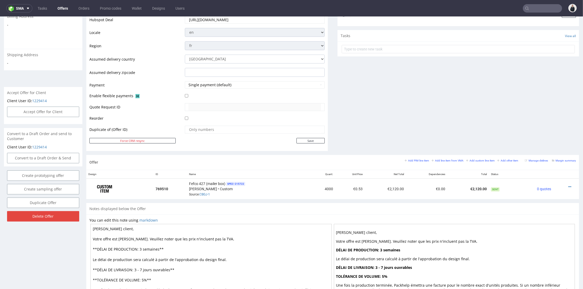
scroll to position [203, 0]
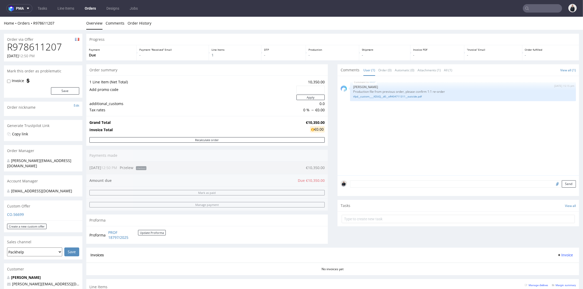
click at [53, 47] on h1 "R978611207" at bounding box center [43, 47] width 72 height 10
copy h1 "R978611207"
drag, startPoint x: 313, startPoint y: 121, endPoint x: 320, endPoint y: 121, distance: 7.3
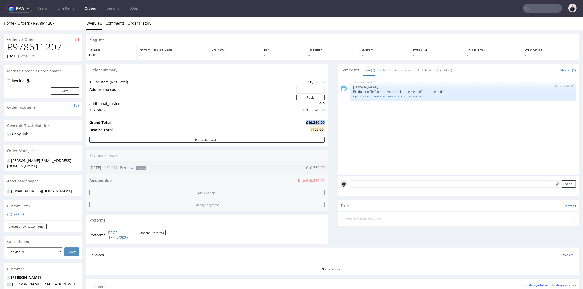
click at [320, 121] on td "€10,350.00" at bounding box center [315, 122] width 20 height 6
copy strong "€10,350.00"
click at [374, 97] on link "tfpd__custom____KDUQ__d0__oR404711311__outside.pdf" at bounding box center [463, 97] width 220 height 4
drag, startPoint x: 371, startPoint y: 96, endPoint x: 377, endPoint y: 98, distance: 6.5
copy link "KDUQ"
